Goal: Transaction & Acquisition: Purchase product/service

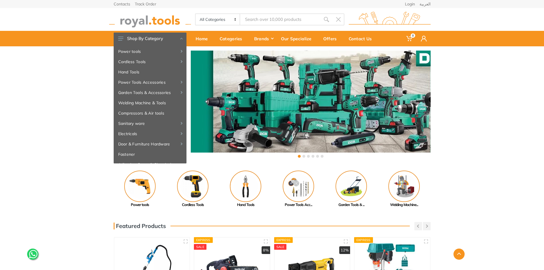
drag, startPoint x: 0, startPoint y: 0, endPoint x: 249, endPoint y: 224, distance: 334.7
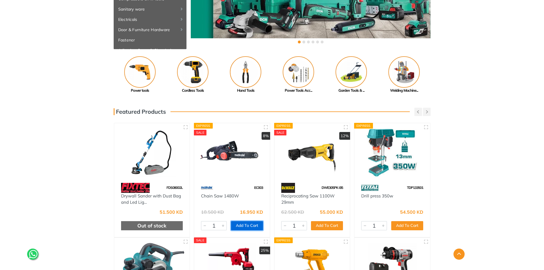
scroll to position [114, 0]
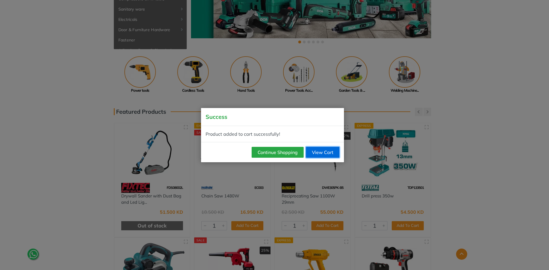
click at [330, 149] on link "View Cart" at bounding box center [322, 152] width 33 height 11
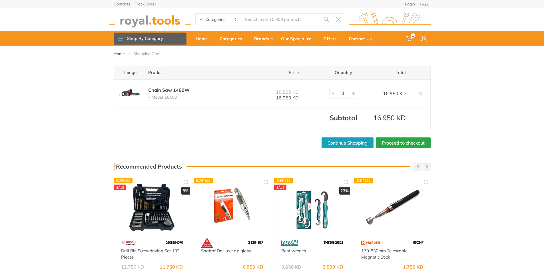
click at [492, 259] on div "Home Shopping Cart Image Product Price Quantity Total Chain Saw 1480W Model: EC…" at bounding box center [272, 176] width 544 height 260
click at [396, 145] on link "Proceed to checkout" at bounding box center [403, 142] width 55 height 11
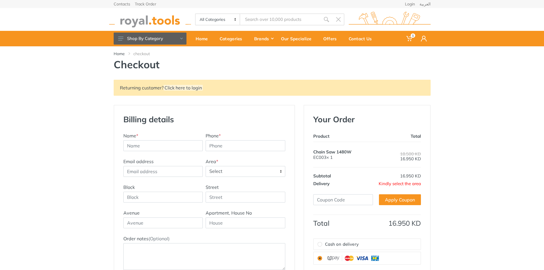
click at [238, 170] on span "Select" at bounding box center [245, 171] width 79 height 10
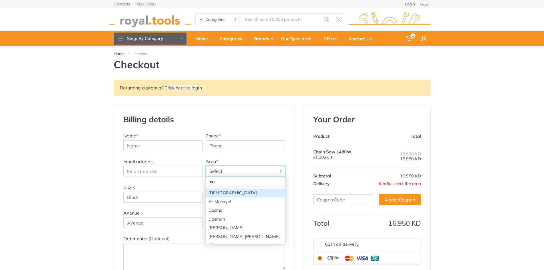
type input "mah"
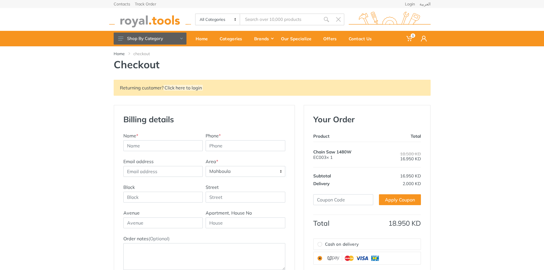
select select "91"
